Goal: Information Seeking & Learning: Learn about a topic

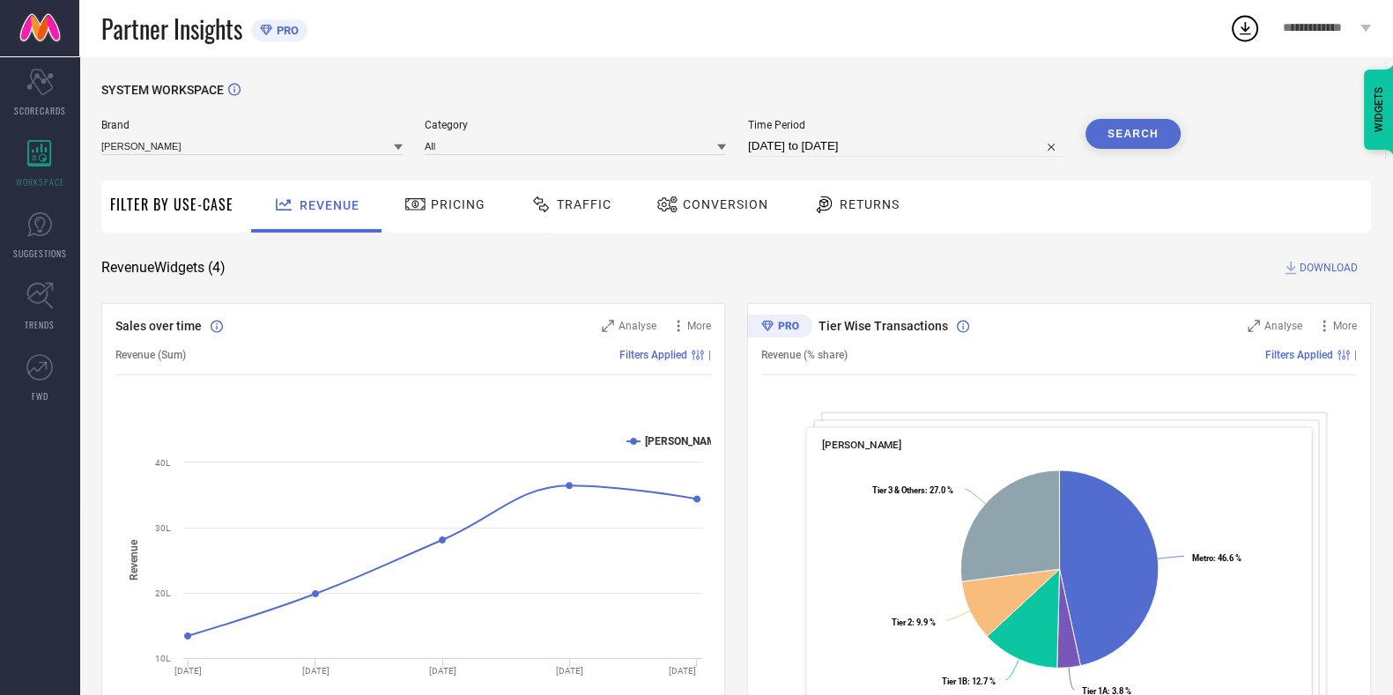
click at [580, 218] on div "Traffic" at bounding box center [571, 204] width 90 height 30
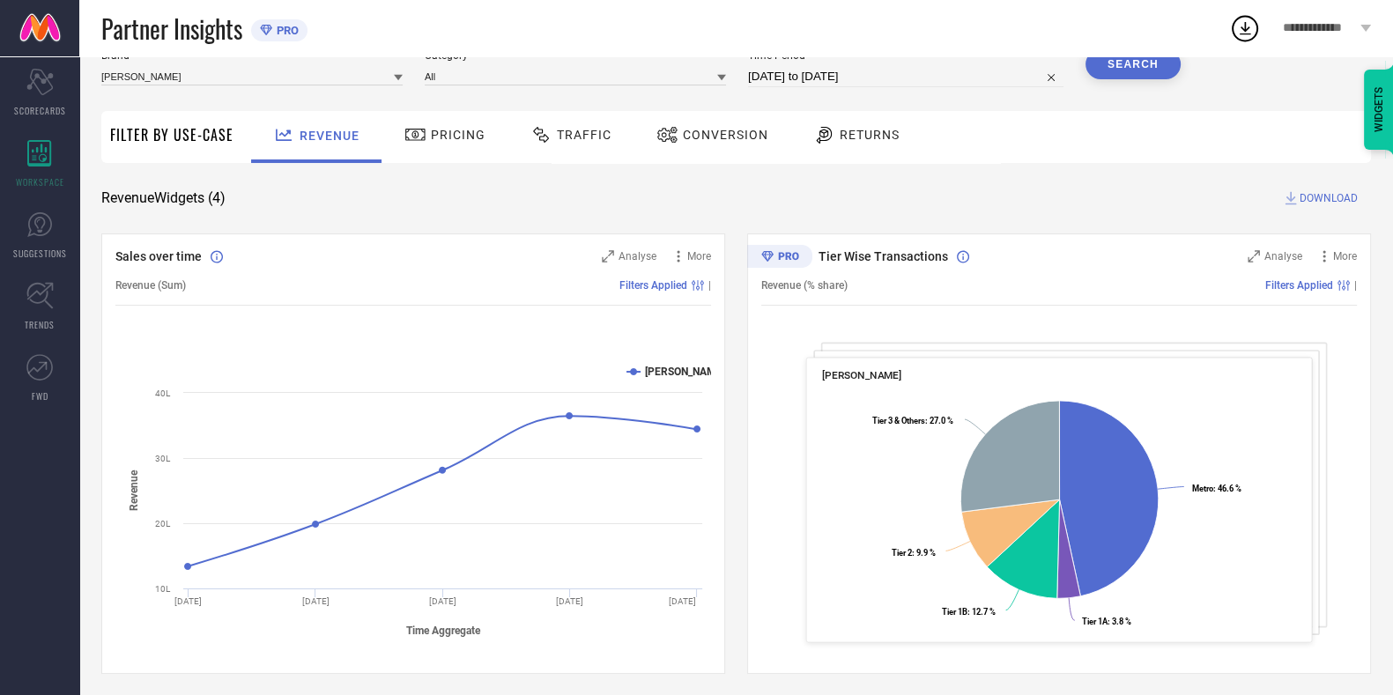
scroll to position [70, 0]
click at [559, 157] on div "Traffic" at bounding box center [570, 136] width 125 height 52
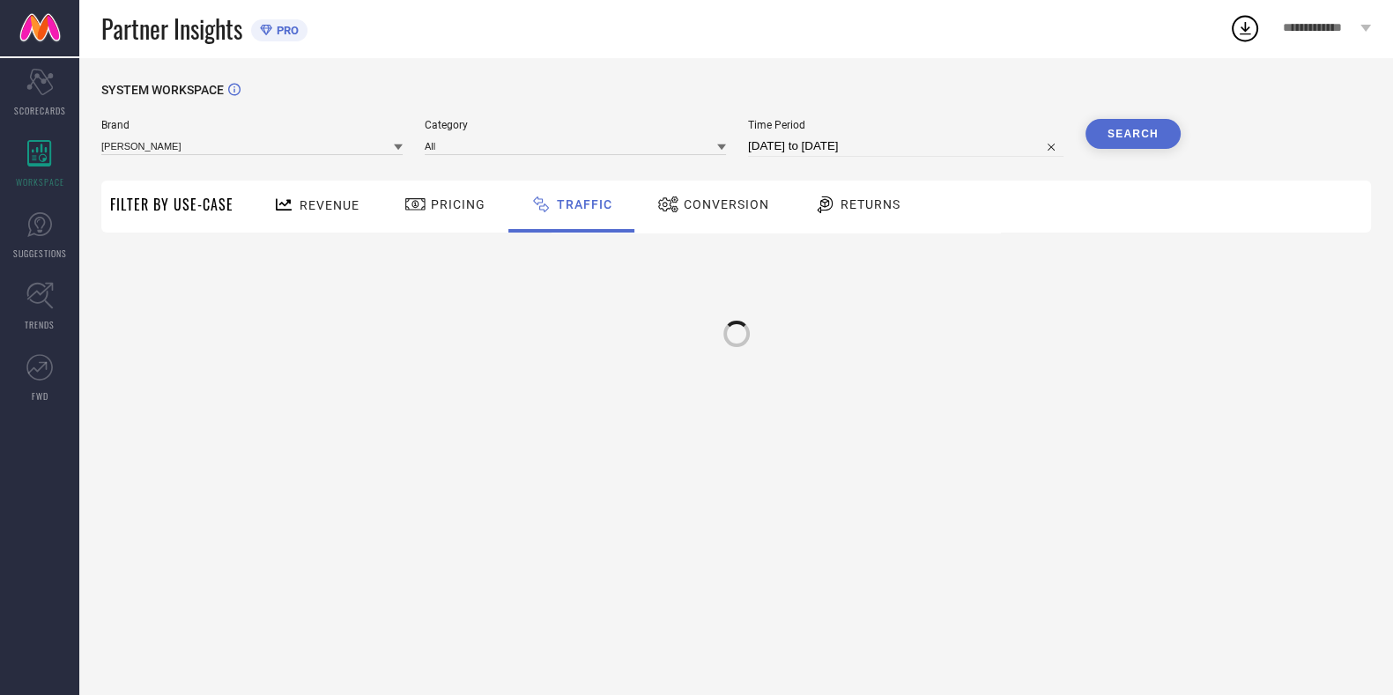
scroll to position [0, 0]
